Goal: Transaction & Acquisition: Purchase product/service

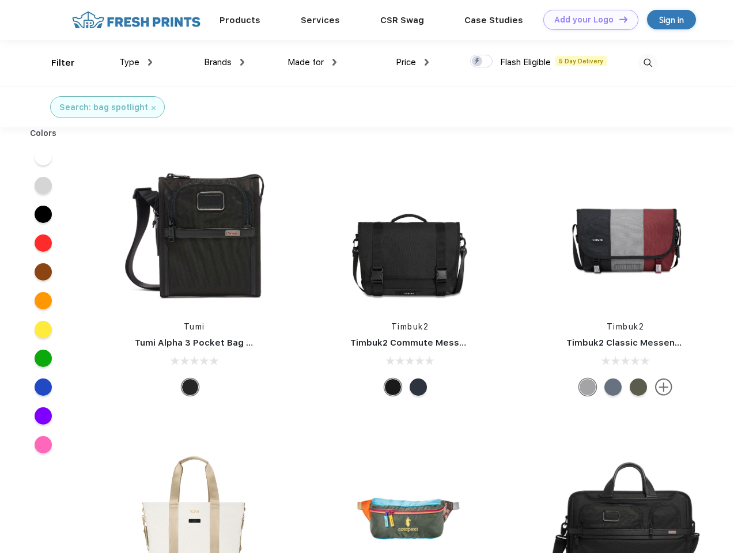
scroll to position [1, 0]
click at [586, 20] on link "Add your Logo Design Tool" at bounding box center [590, 20] width 95 height 20
click at [0, 0] on div "Design Tool" at bounding box center [0, 0] width 0 height 0
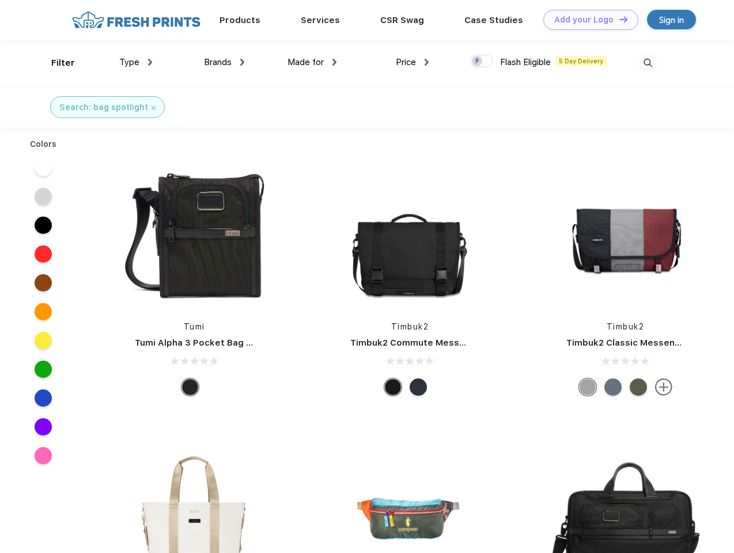
click at [618, 19] on link "Add your Logo Design Tool" at bounding box center [590, 20] width 95 height 20
click at [55, 63] on div "Filter" at bounding box center [63, 62] width 24 height 13
click at [136, 62] on span "Type" at bounding box center [129, 62] width 20 height 10
click at [224, 62] on span "Brands" at bounding box center [218, 62] width 28 height 10
click at [312, 62] on span "Made for" at bounding box center [305, 62] width 36 height 10
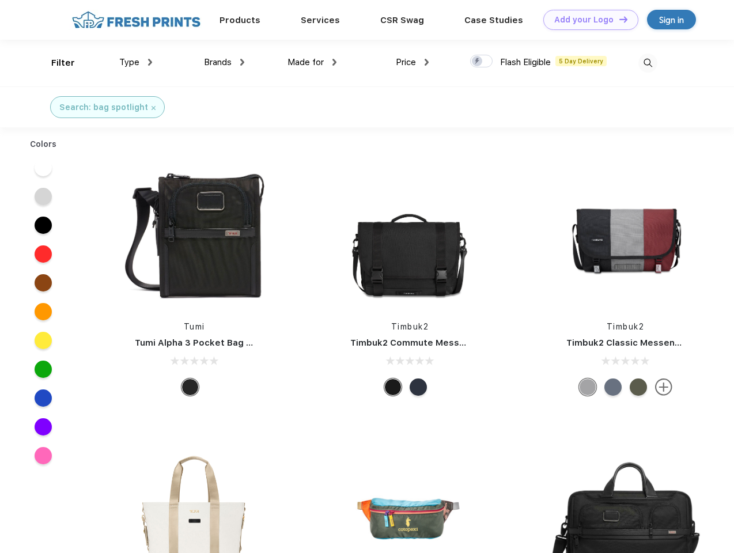
click at [412, 62] on span "Price" at bounding box center [406, 62] width 20 height 10
click at [482, 62] on div at bounding box center [481, 61] width 22 height 13
click at [478, 62] on input "checkbox" at bounding box center [473, 57] width 7 height 7
click at [647, 63] on img at bounding box center [647, 63] width 19 height 19
